Goal: Transaction & Acquisition: Download file/media

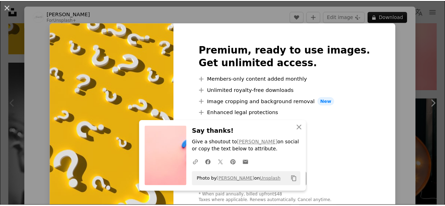
scroll to position [387, 0]
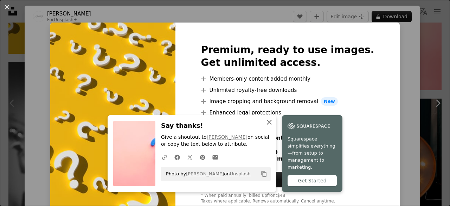
click at [265, 126] on icon "An X shape" at bounding box center [269, 122] width 8 height 8
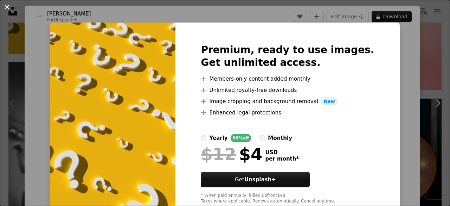
click at [10, 9] on button "An X shape" at bounding box center [7, 7] width 8 height 8
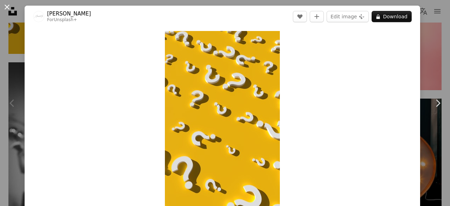
click at [11, 6] on button "An X shape" at bounding box center [7, 7] width 8 height 8
